Goal: Transaction & Acquisition: Purchase product/service

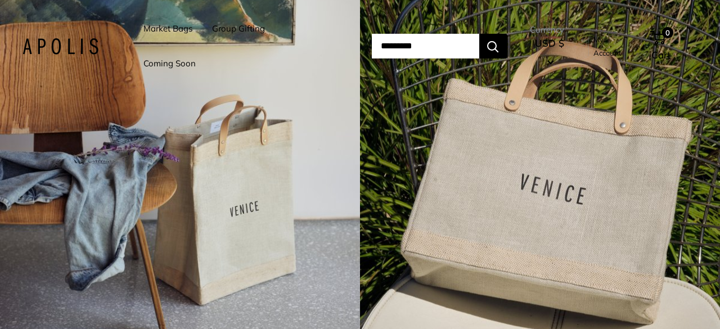
click at [185, 28] on link "Market Bags" at bounding box center [168, 29] width 49 height 16
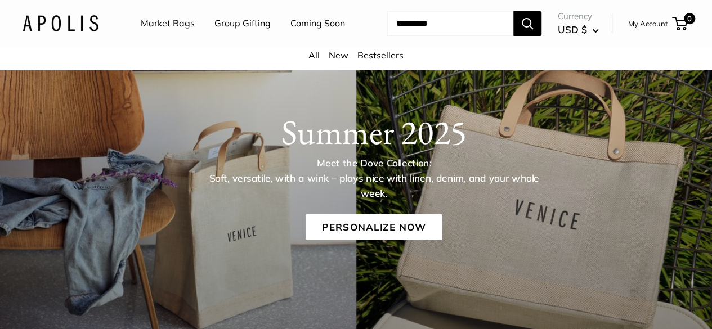
scroll to position [101, 0]
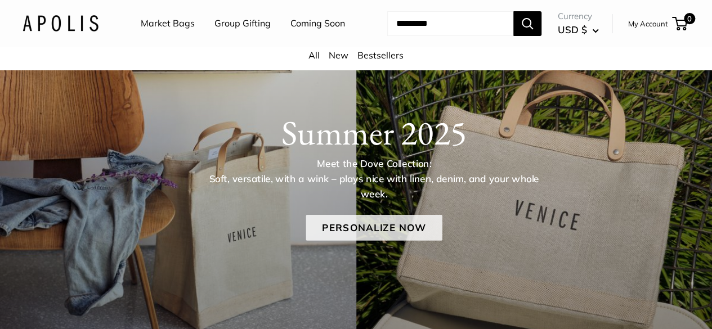
click at [346, 232] on link "Personalize Now" at bounding box center [374, 227] width 136 height 26
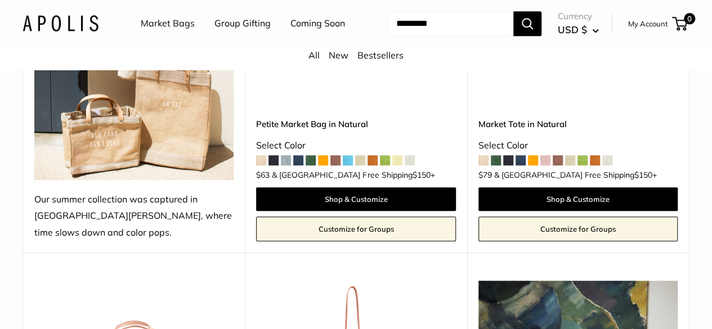
scroll to position [365, 0]
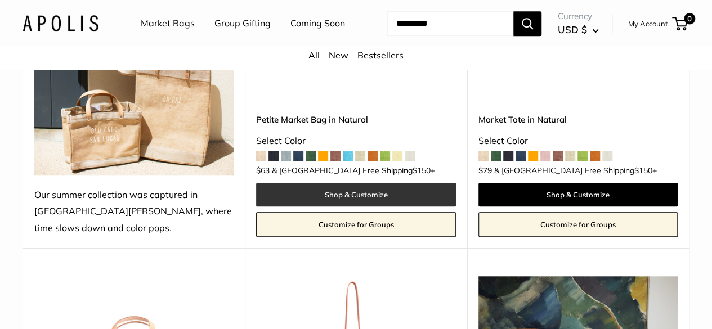
click at [389, 189] on link "Shop & Customize" at bounding box center [355, 195] width 199 height 24
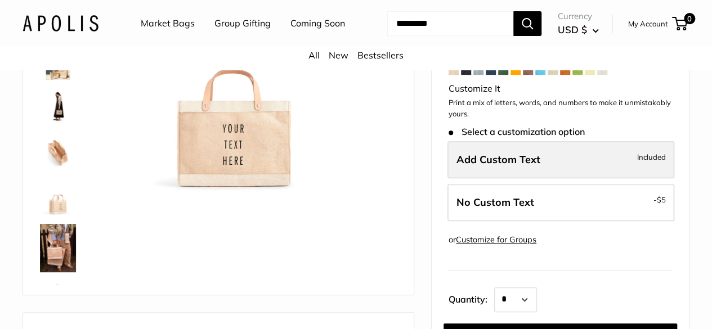
scroll to position [298, 0]
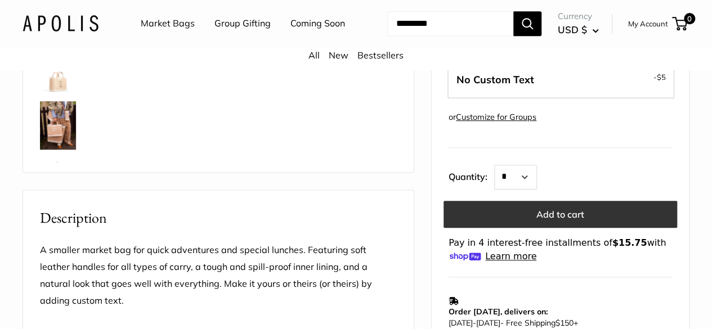
click at [549, 222] on button "Add to cart" at bounding box center [561, 214] width 234 height 27
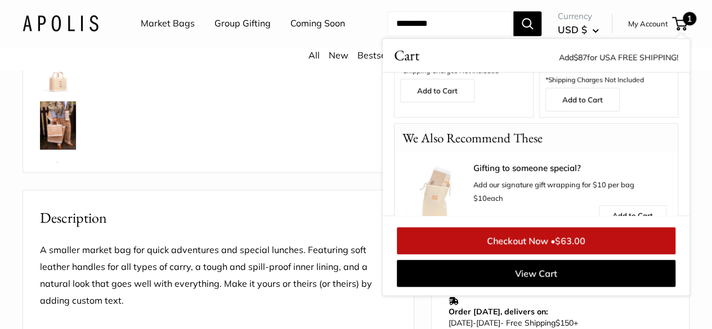
scroll to position [310, 0]
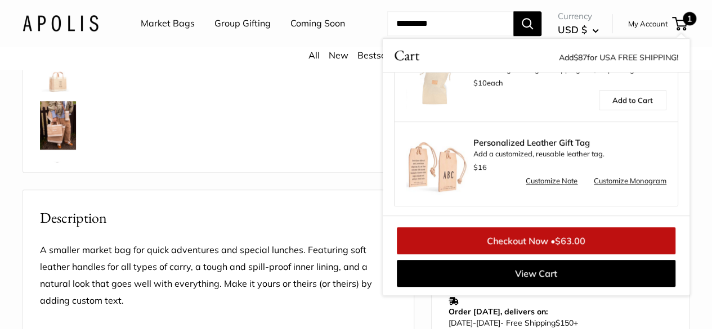
click at [571, 247] on span "$63.00" at bounding box center [570, 240] width 30 height 11
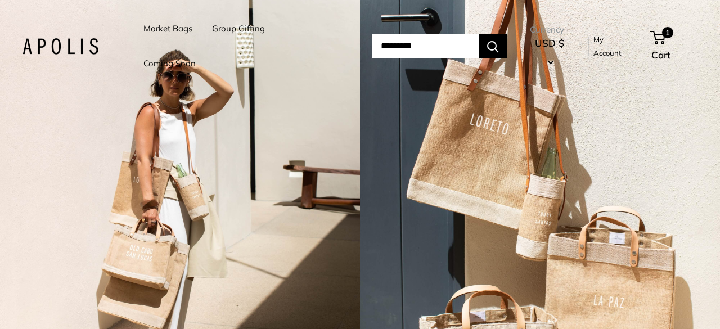
click at [161, 29] on link "Market Bags" at bounding box center [168, 29] width 49 height 16
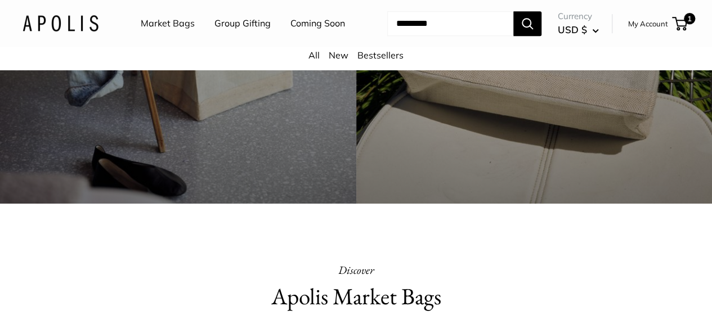
scroll to position [231, 0]
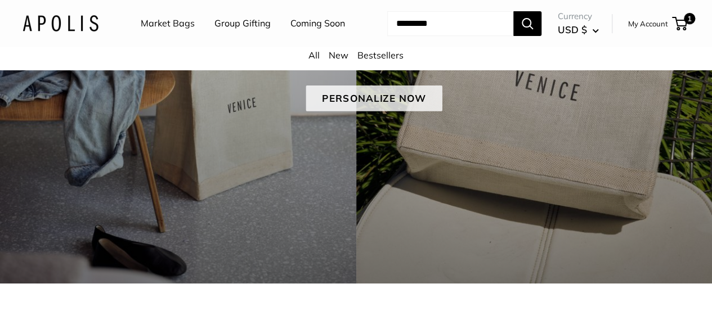
click at [337, 111] on link "Personalize Now" at bounding box center [374, 98] width 136 height 26
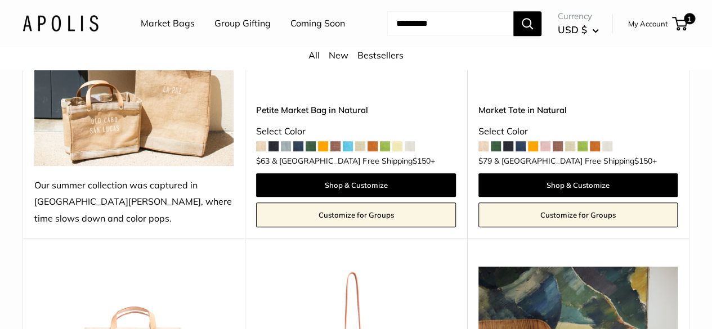
scroll to position [375, 0]
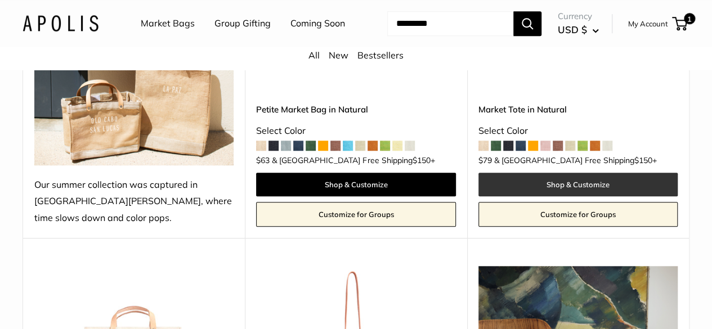
click at [494, 186] on link "Shop & Customize" at bounding box center [577, 185] width 199 height 24
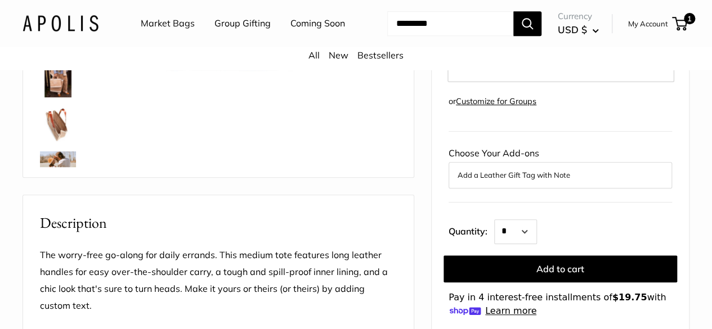
scroll to position [294, 0]
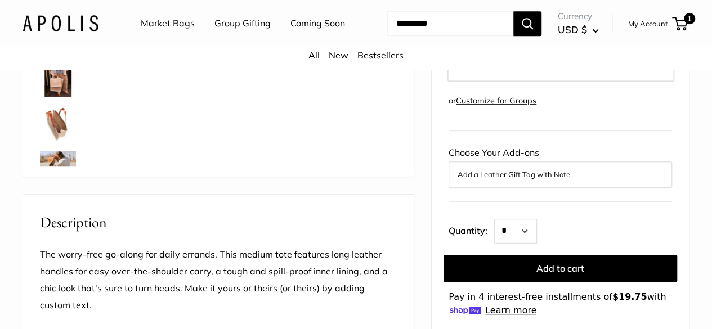
click at [510, 272] on button "Add to cart" at bounding box center [561, 268] width 234 height 27
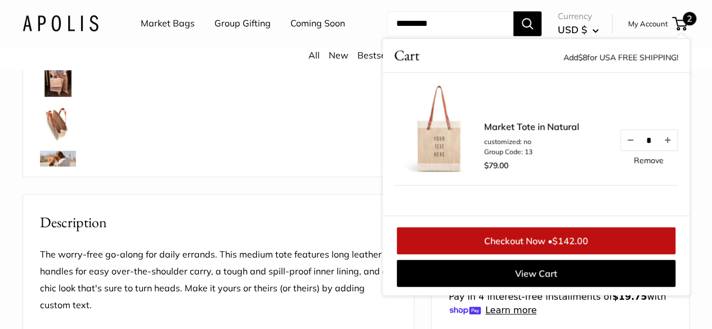
scroll to position [83, 0]
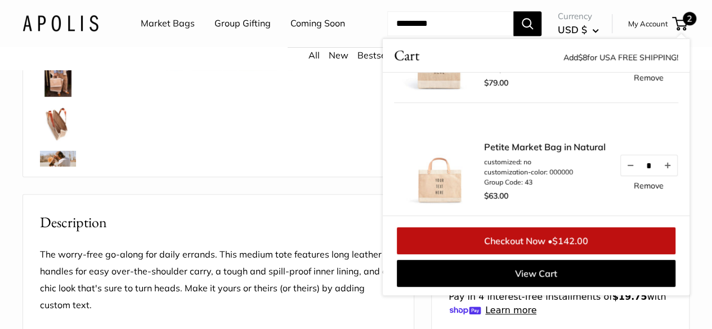
click at [522, 254] on link "Checkout Now • $142.00" at bounding box center [536, 240] width 279 height 27
